Goal: Task Accomplishment & Management: Use online tool/utility

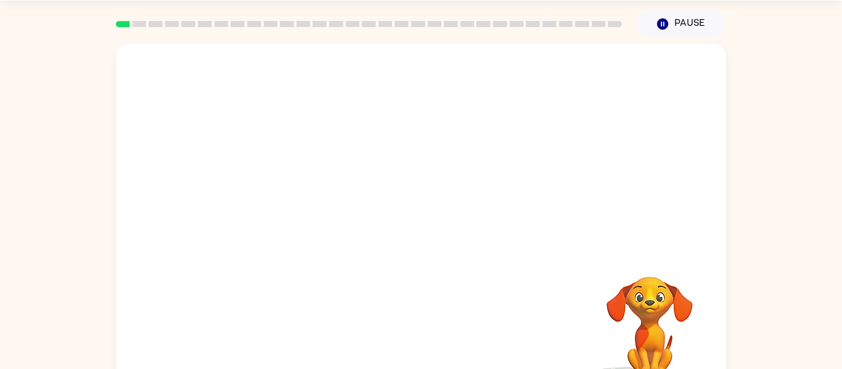
scroll to position [64, 0]
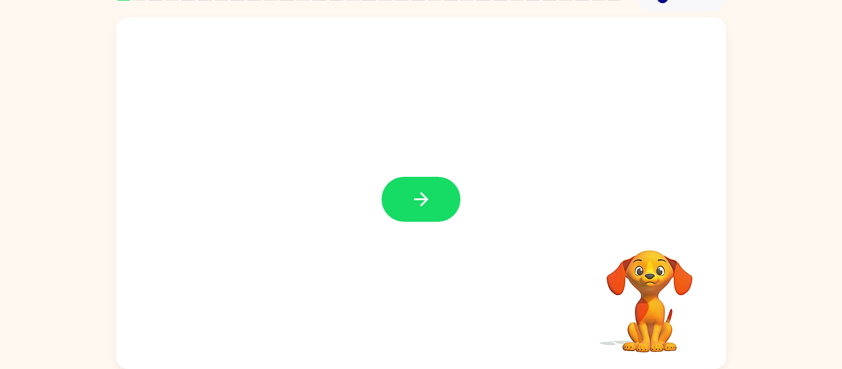
click at [422, 196] on icon "button" at bounding box center [422, 200] width 22 height 22
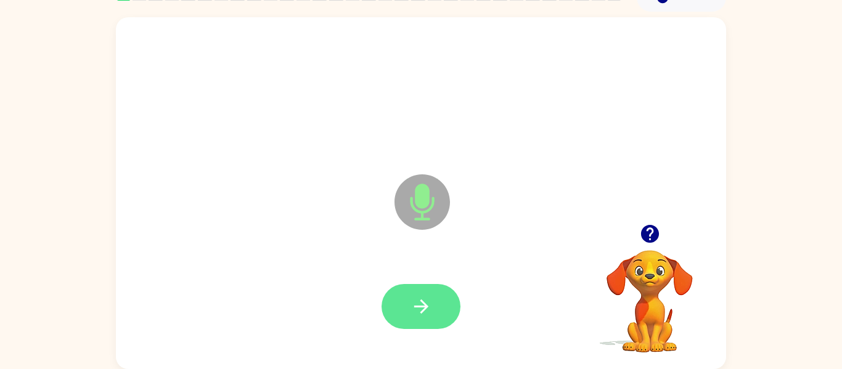
click at [419, 308] on icon "button" at bounding box center [422, 307] width 22 height 22
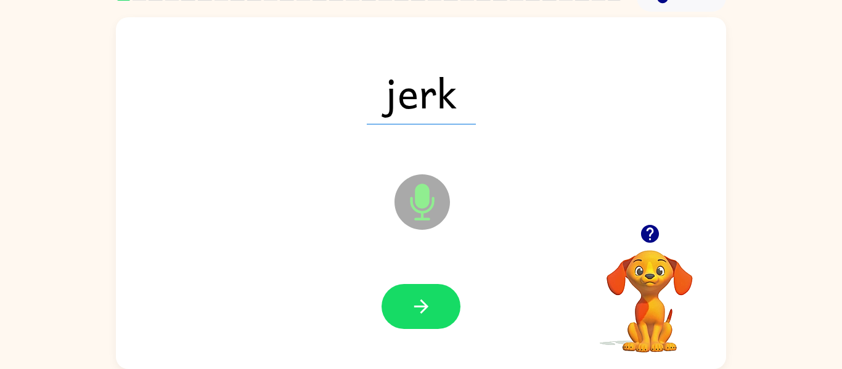
click at [419, 308] on icon "button" at bounding box center [422, 307] width 22 height 22
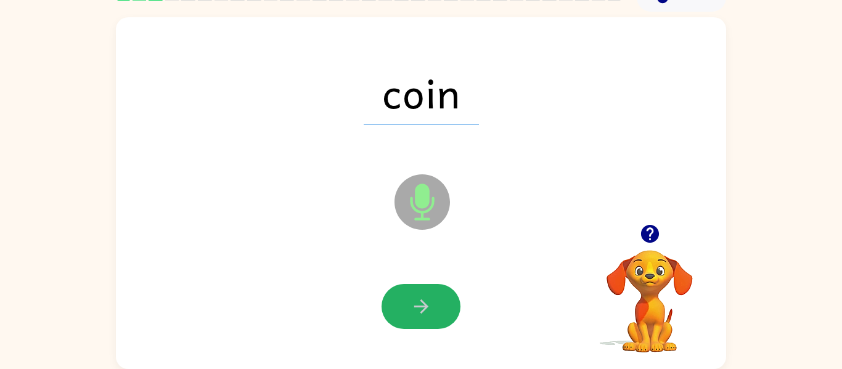
click at [419, 308] on icon "button" at bounding box center [422, 307] width 22 height 22
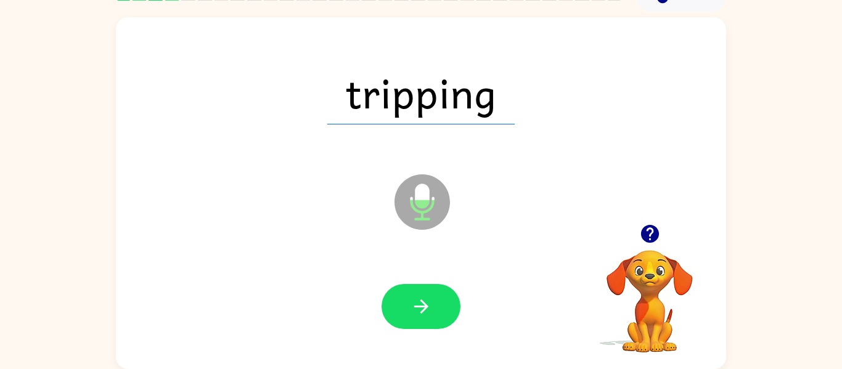
click at [419, 308] on icon "button" at bounding box center [422, 307] width 22 height 22
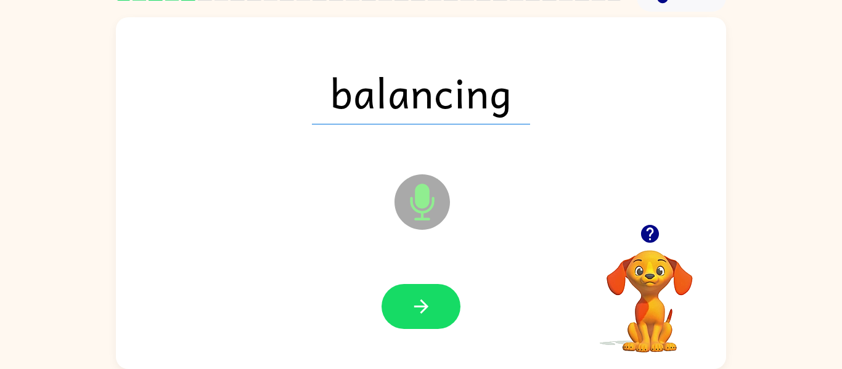
click at [419, 308] on icon "button" at bounding box center [422, 307] width 22 height 22
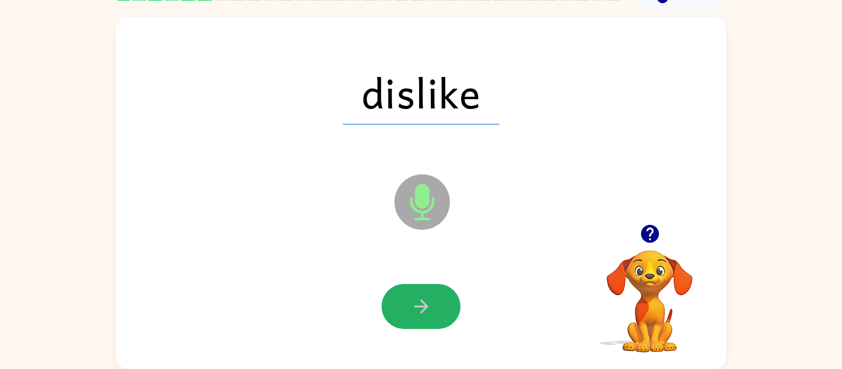
click at [419, 308] on icon "button" at bounding box center [422, 307] width 22 height 22
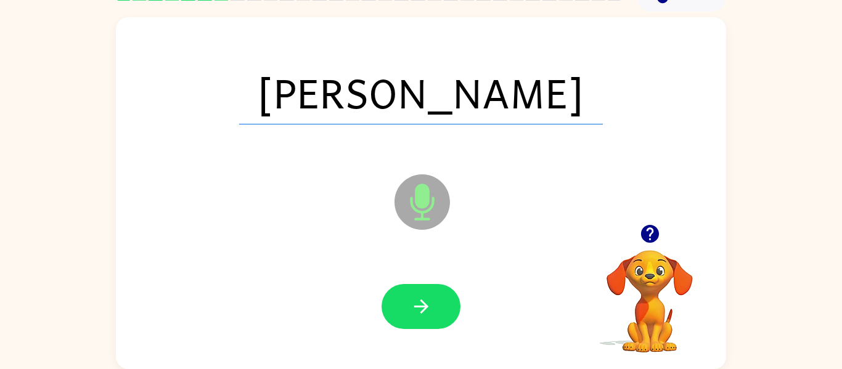
click at [419, 308] on icon "button" at bounding box center [422, 307] width 22 height 22
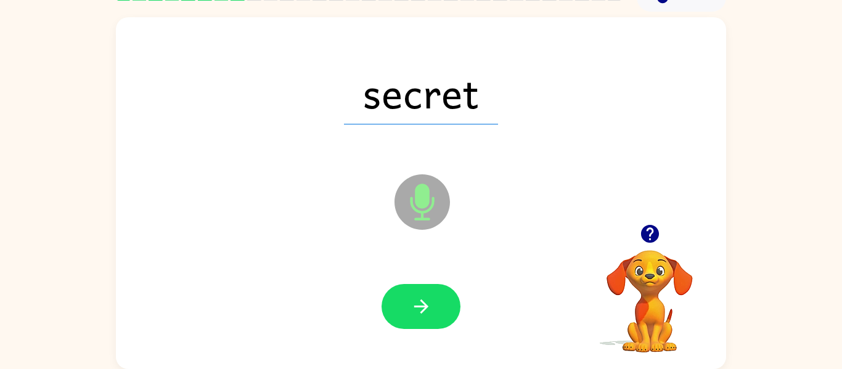
click at [419, 308] on icon "button" at bounding box center [422, 307] width 22 height 22
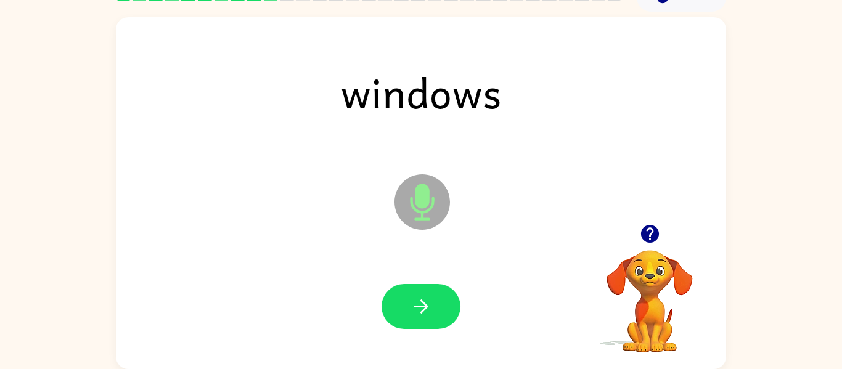
click at [419, 308] on icon "button" at bounding box center [422, 307] width 22 height 22
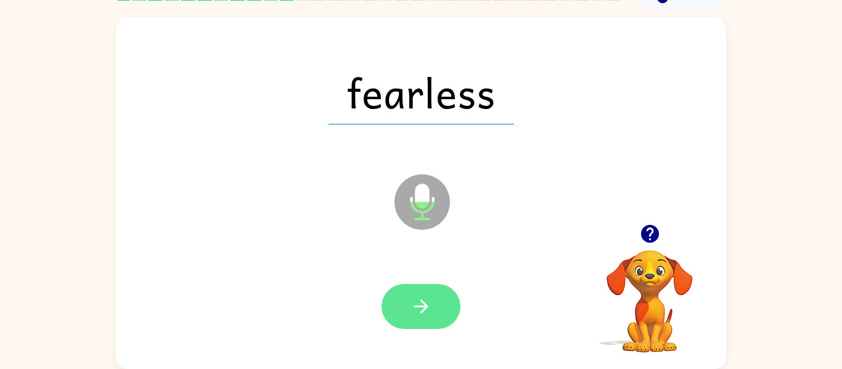
click at [435, 313] on button "button" at bounding box center [421, 306] width 79 height 45
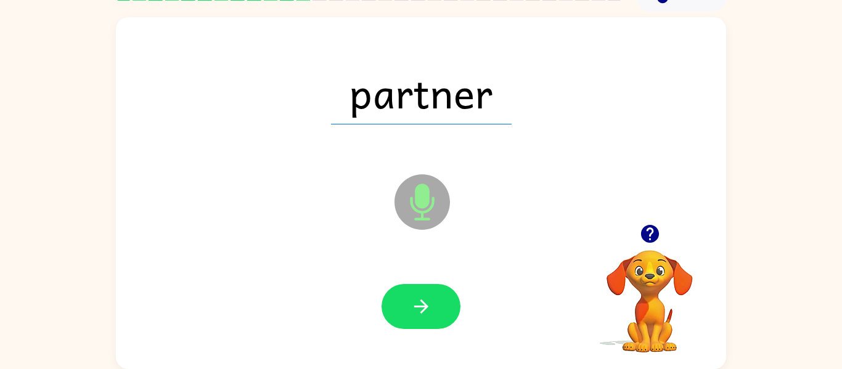
click at [435, 313] on button "button" at bounding box center [421, 306] width 79 height 45
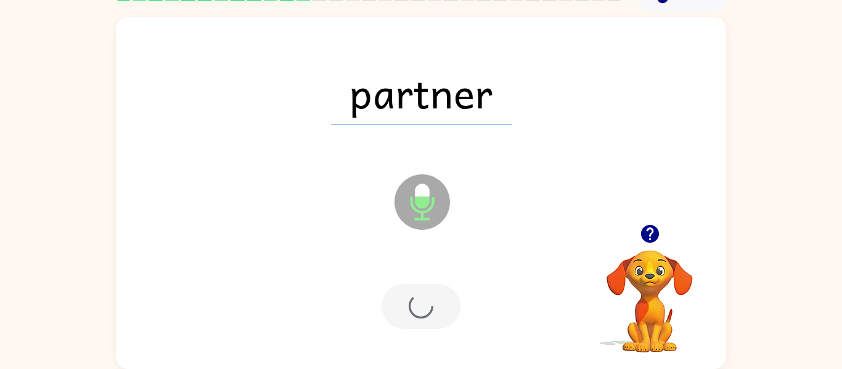
click at [435, 313] on div at bounding box center [421, 306] width 79 height 45
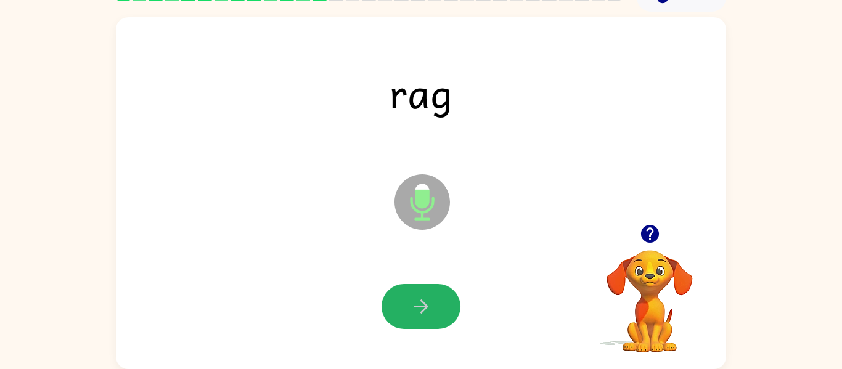
click at [435, 313] on button "button" at bounding box center [421, 306] width 79 height 45
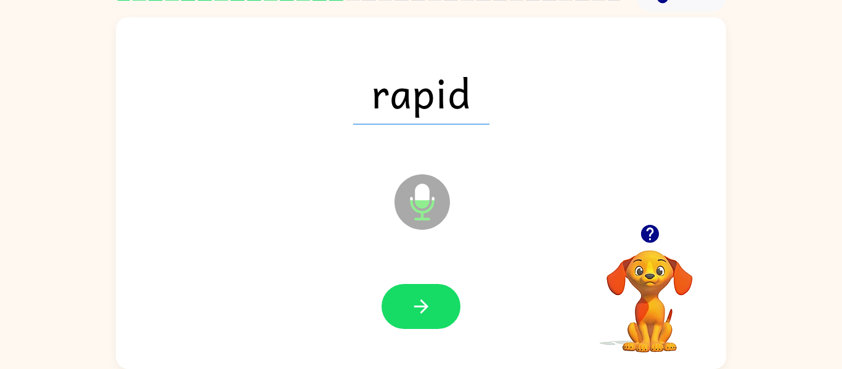
click at [435, 313] on button "button" at bounding box center [421, 306] width 79 height 45
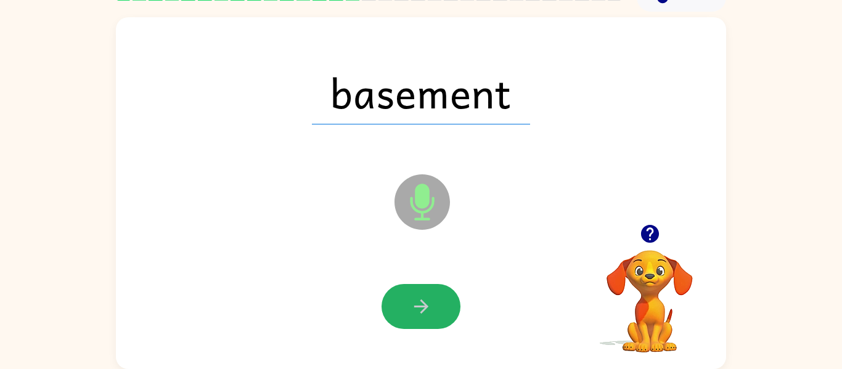
click at [435, 313] on button "button" at bounding box center [421, 306] width 79 height 45
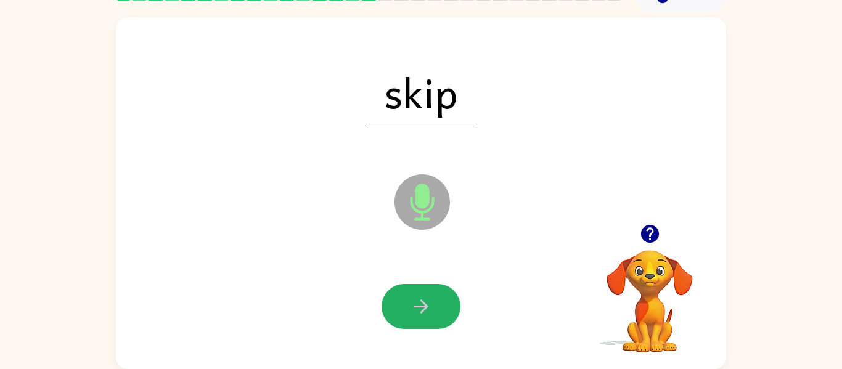
click at [435, 313] on button "button" at bounding box center [421, 306] width 79 height 45
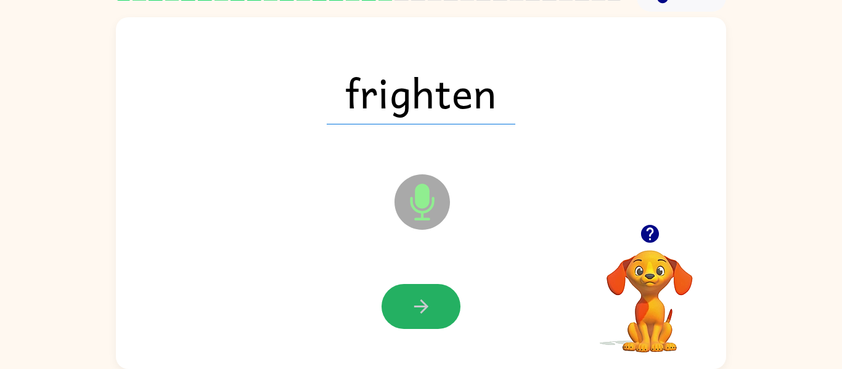
click at [435, 313] on button "button" at bounding box center [421, 306] width 79 height 45
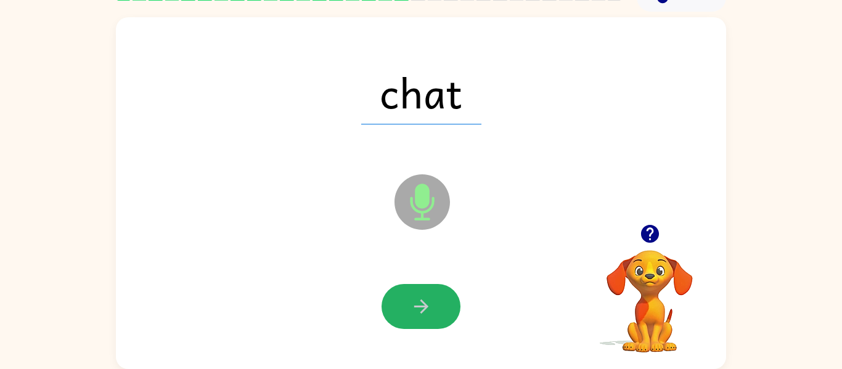
click at [435, 313] on button "button" at bounding box center [421, 306] width 79 height 45
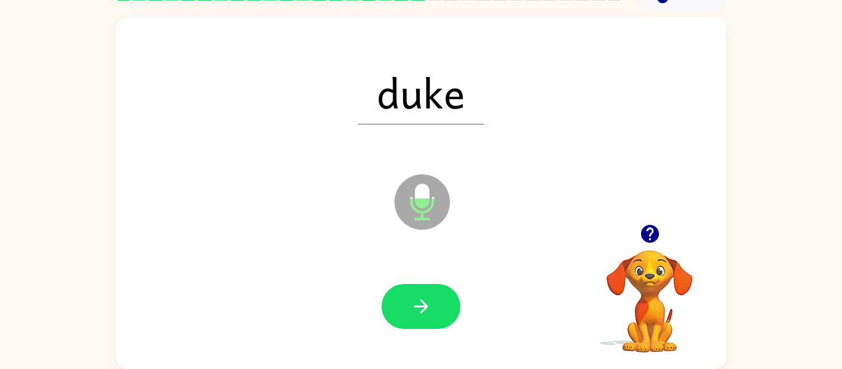
click at [435, 313] on button "button" at bounding box center [421, 306] width 79 height 45
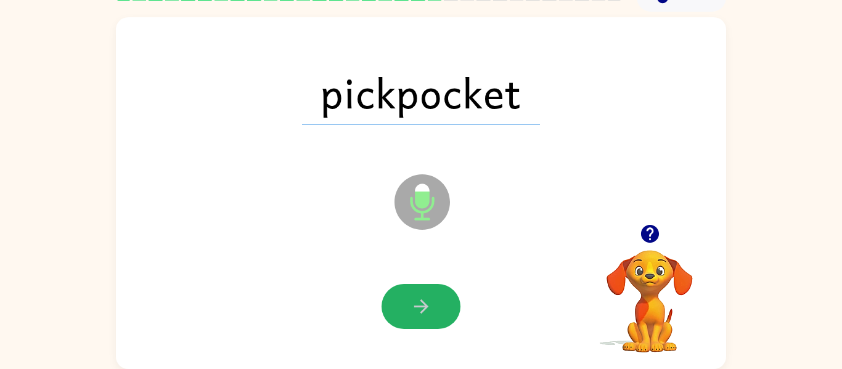
click at [435, 313] on button "button" at bounding box center [421, 306] width 79 height 45
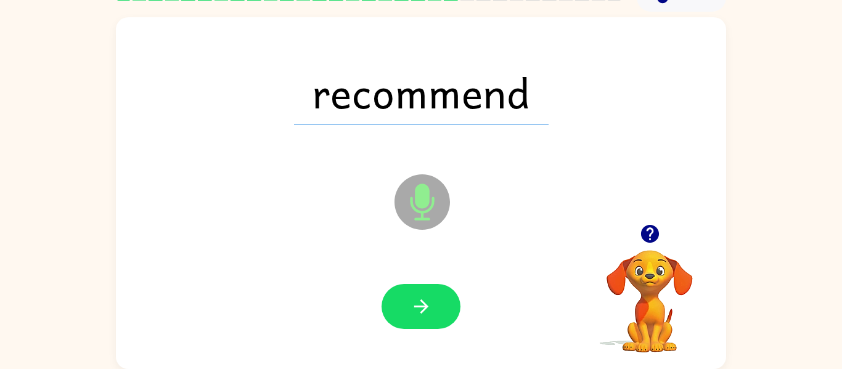
click at [435, 313] on button "button" at bounding box center [421, 306] width 79 height 45
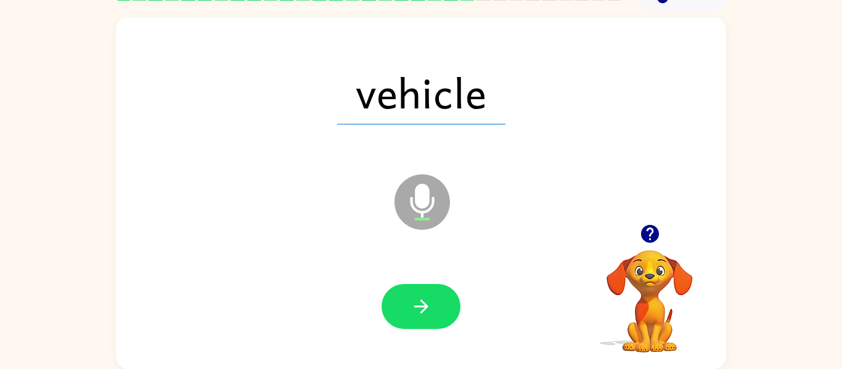
click at [435, 313] on button "button" at bounding box center [421, 306] width 79 height 45
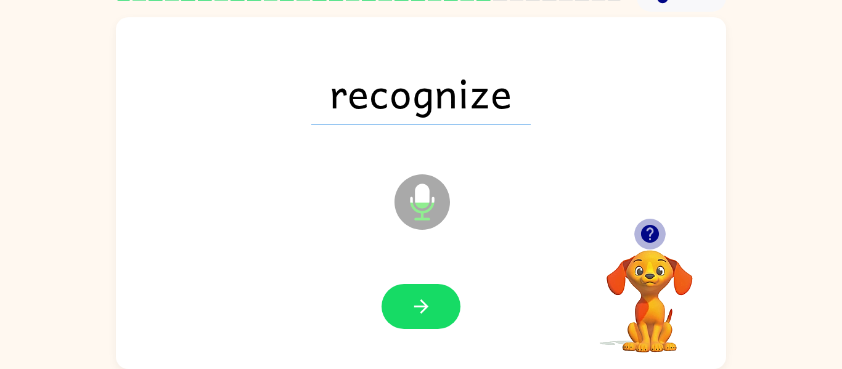
click at [639, 234] on icon "button" at bounding box center [650, 234] width 22 height 22
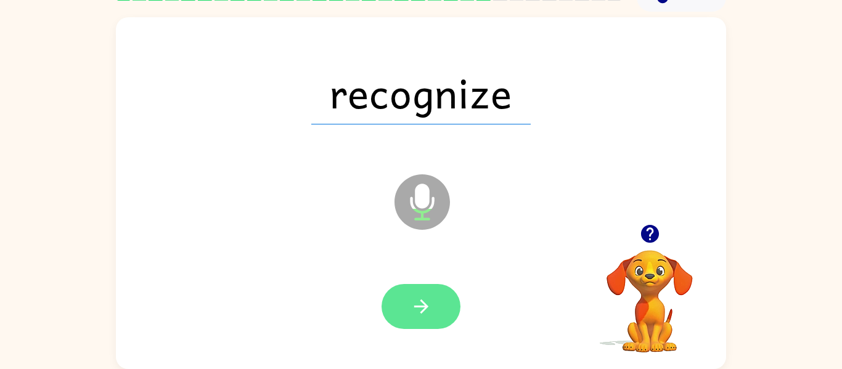
click at [416, 306] on icon "button" at bounding box center [421, 307] width 14 height 14
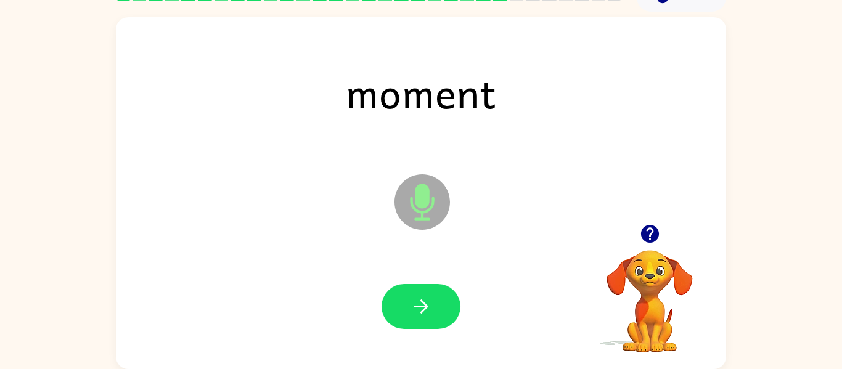
click at [416, 306] on icon "button" at bounding box center [421, 307] width 14 height 14
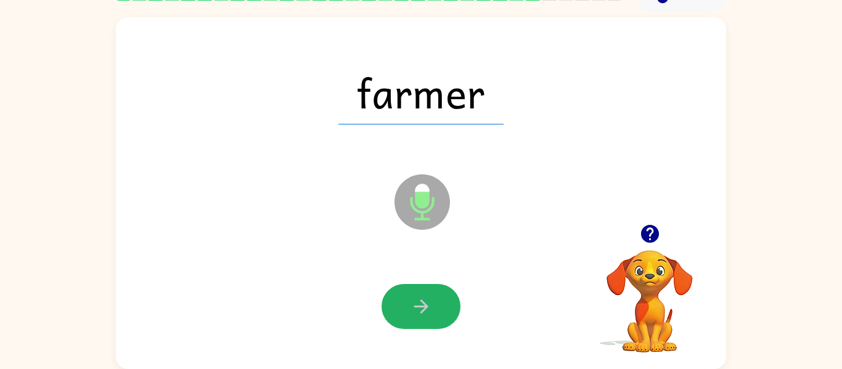
click at [416, 306] on icon "button" at bounding box center [421, 307] width 14 height 14
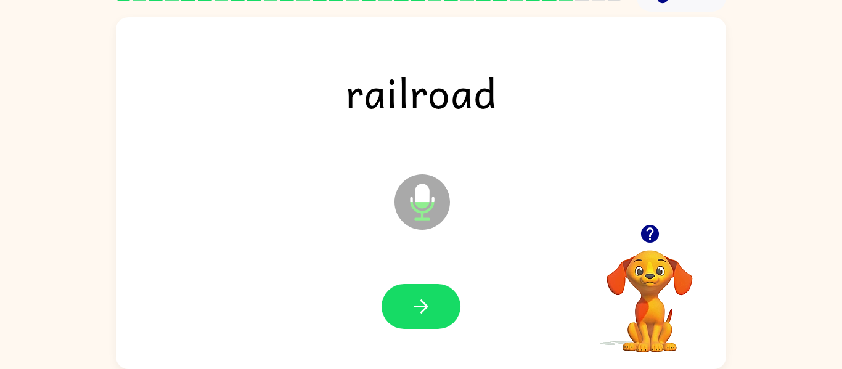
click at [416, 306] on icon "button" at bounding box center [421, 307] width 14 height 14
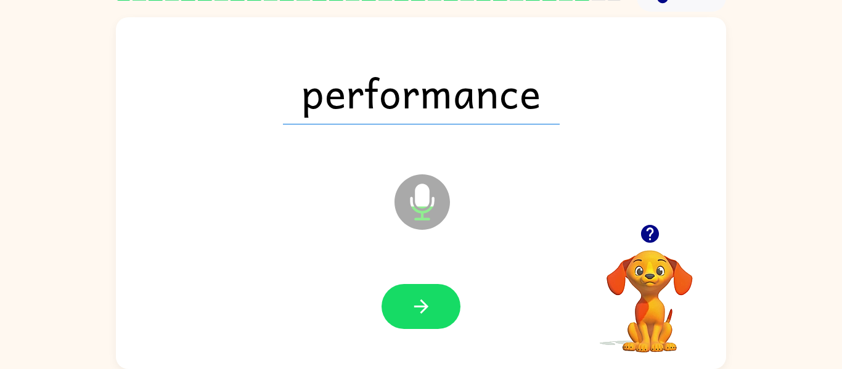
click at [416, 306] on icon "button" at bounding box center [421, 307] width 14 height 14
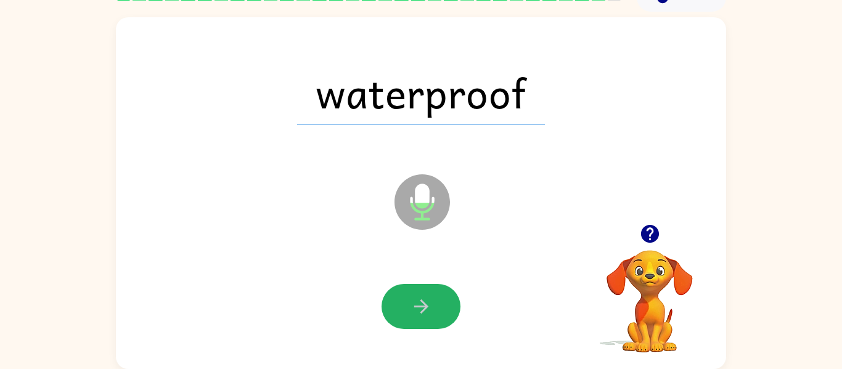
click at [416, 306] on icon "button" at bounding box center [421, 307] width 14 height 14
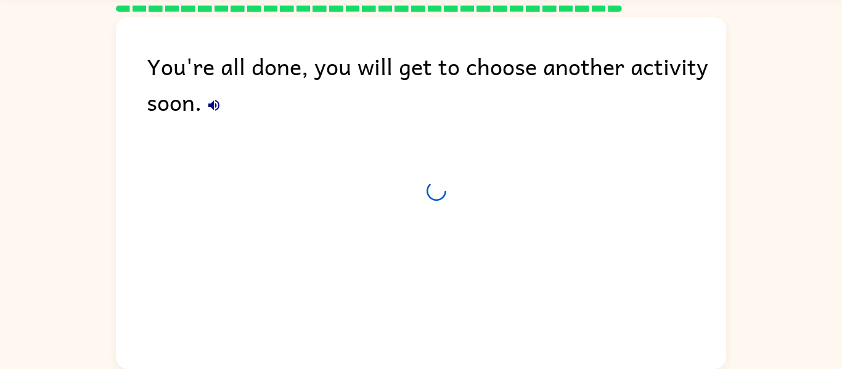
scroll to position [42, 0]
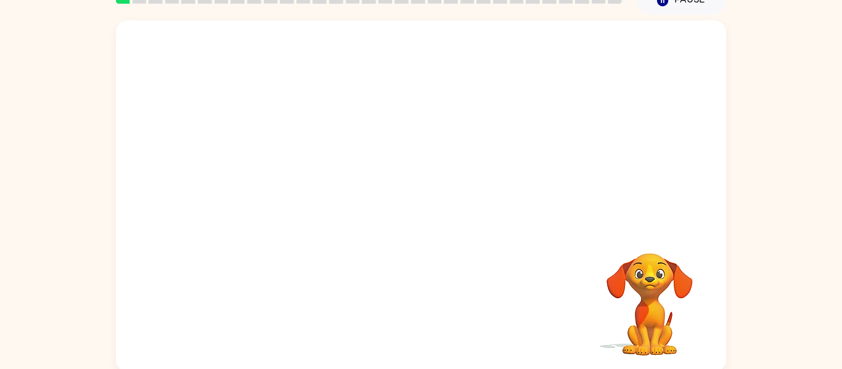
scroll to position [60, 0]
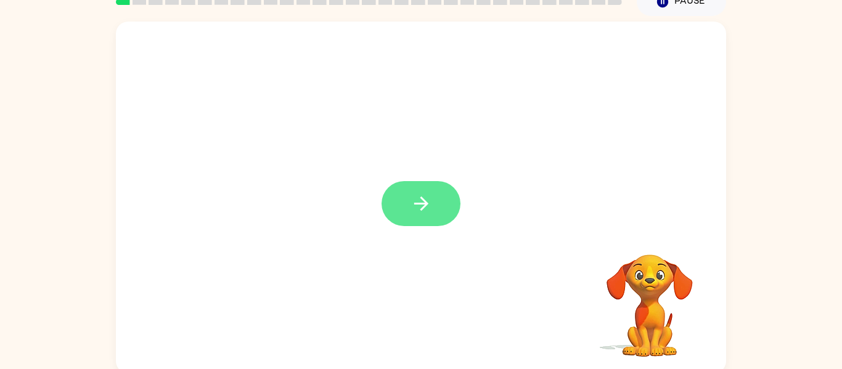
click at [413, 212] on icon "button" at bounding box center [422, 204] width 22 height 22
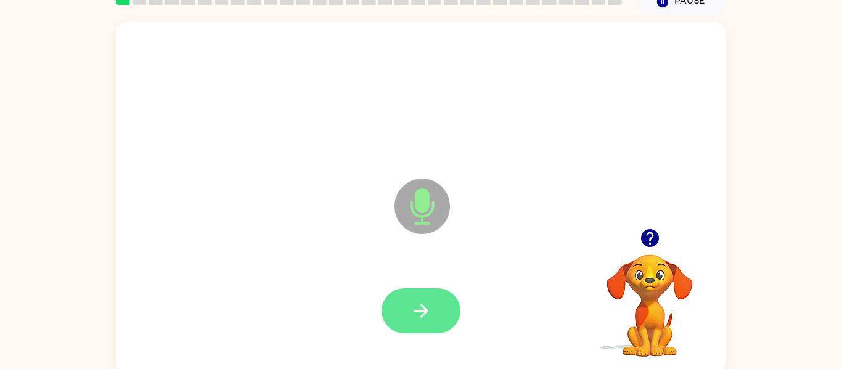
click at [412, 293] on button "button" at bounding box center [421, 311] width 79 height 45
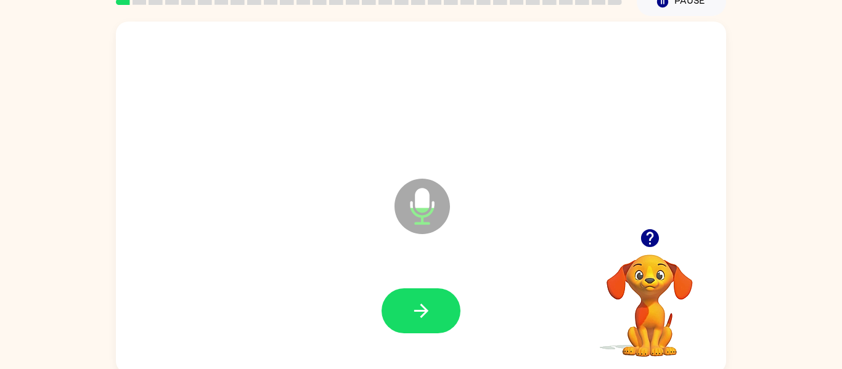
click at [412, 293] on button "button" at bounding box center [421, 311] width 79 height 45
click at [655, 233] on icon "button" at bounding box center [650, 238] width 18 height 18
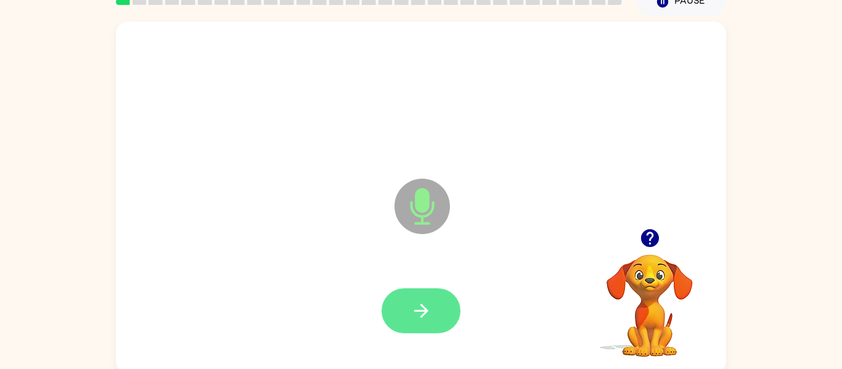
click at [421, 300] on icon "button" at bounding box center [422, 311] width 22 height 22
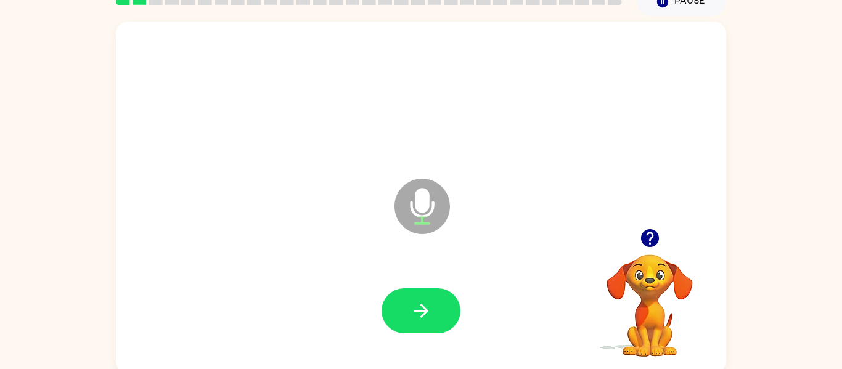
click at [653, 231] on icon "button" at bounding box center [650, 238] width 18 height 18
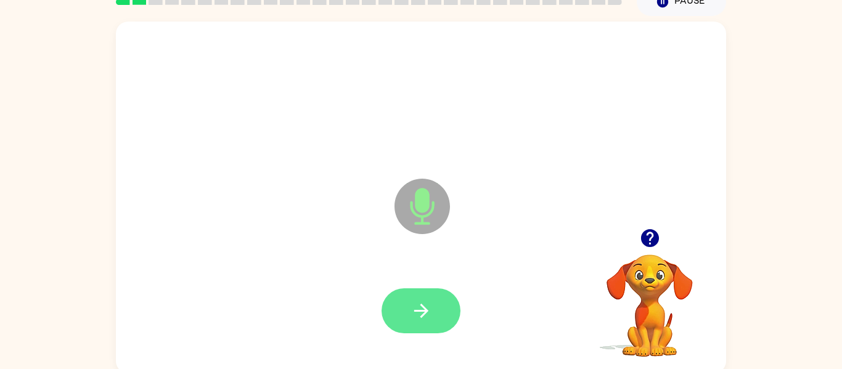
click at [427, 306] on icon "button" at bounding box center [422, 311] width 22 height 22
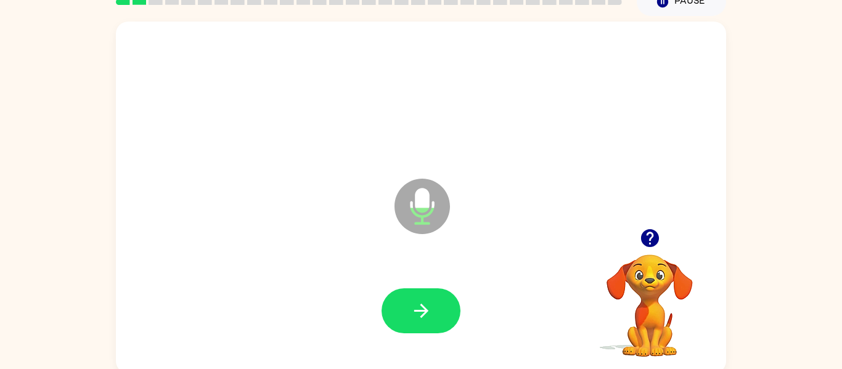
click at [649, 233] on icon "button" at bounding box center [650, 239] width 22 height 22
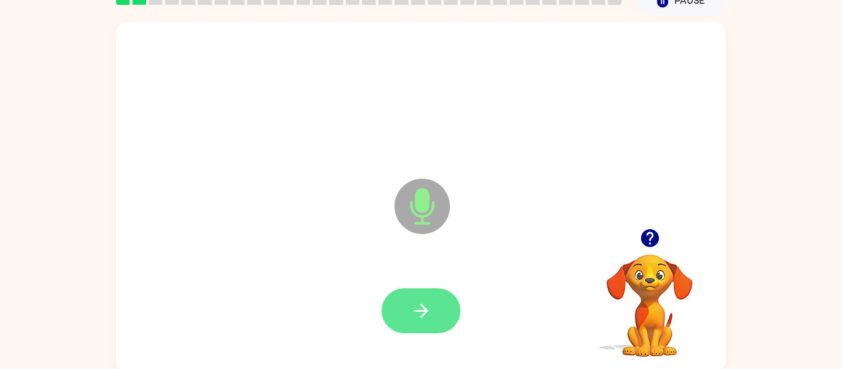
click at [444, 310] on button "button" at bounding box center [421, 311] width 79 height 45
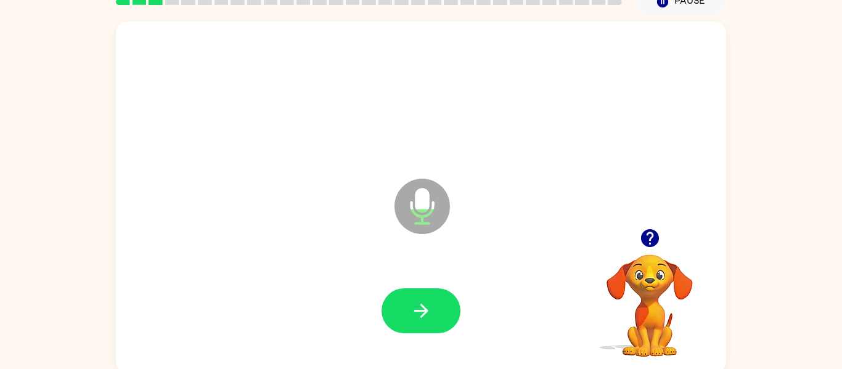
click at [654, 230] on icon "button" at bounding box center [650, 238] width 18 height 18
click at [424, 314] on icon "button" at bounding box center [421, 311] width 14 height 14
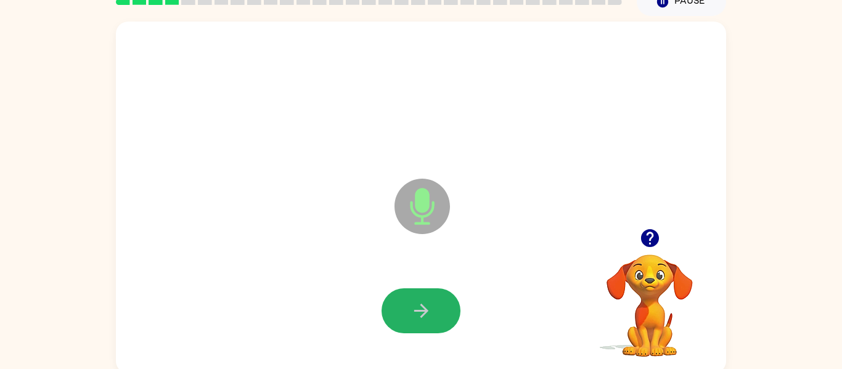
click at [424, 314] on icon "button" at bounding box center [421, 311] width 14 height 14
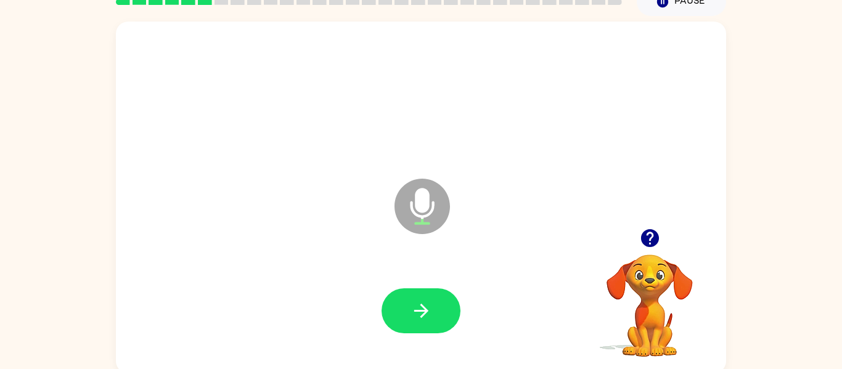
click at [658, 234] on icon "button" at bounding box center [650, 239] width 22 height 22
click at [440, 302] on button "button" at bounding box center [421, 311] width 79 height 45
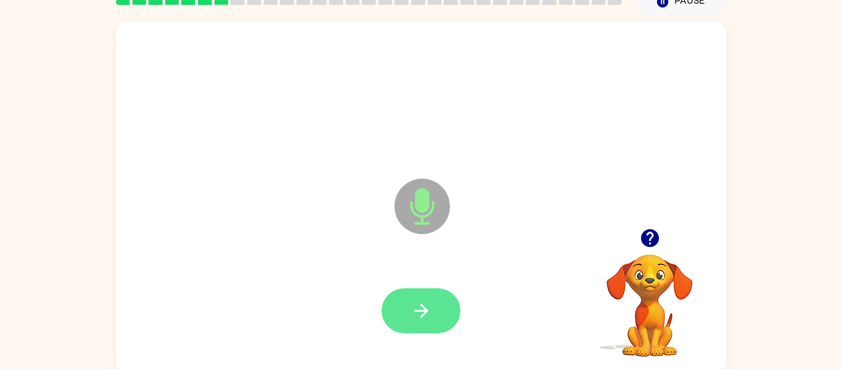
click at [421, 308] on icon "button" at bounding box center [422, 311] width 22 height 22
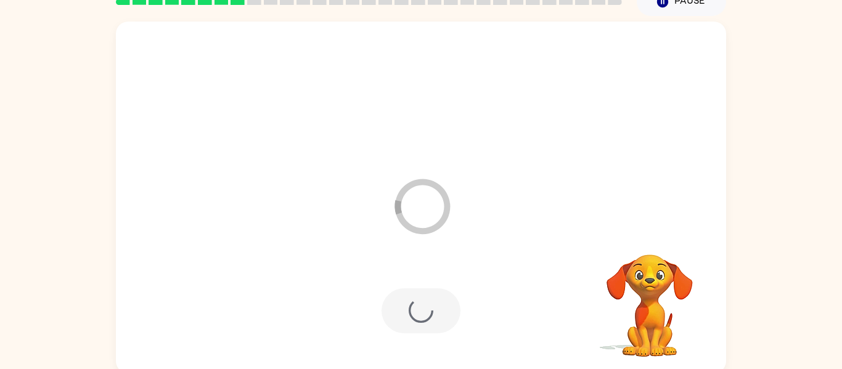
scroll to position [0, 0]
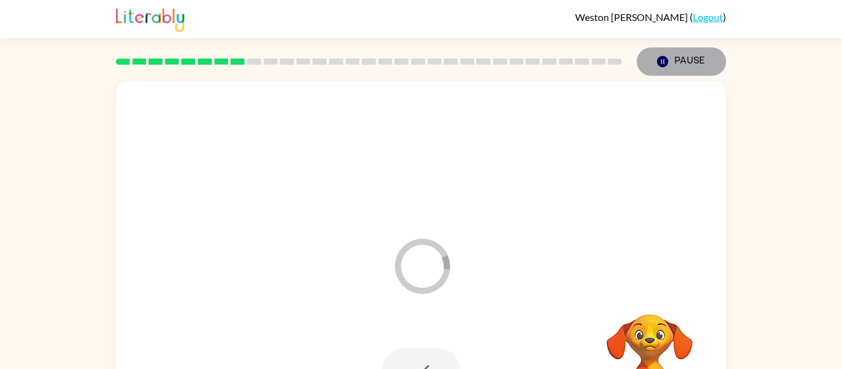
click at [679, 52] on button "Pause Pause" at bounding box center [681, 61] width 89 height 28
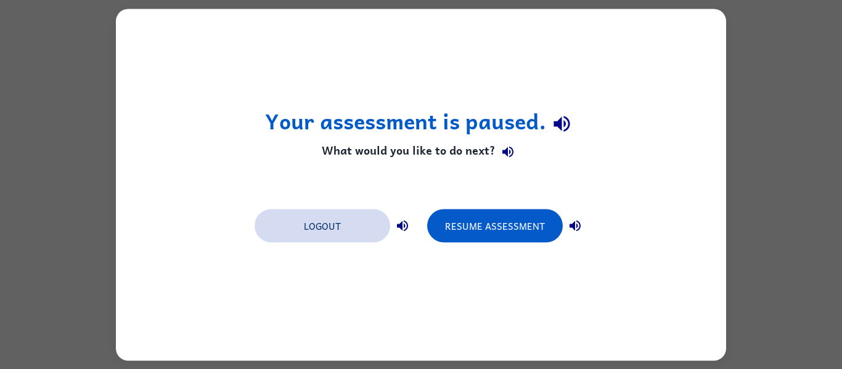
click at [330, 230] on button "Logout" at bounding box center [323, 225] width 136 height 33
